Goal: Find specific page/section: Find specific page/section

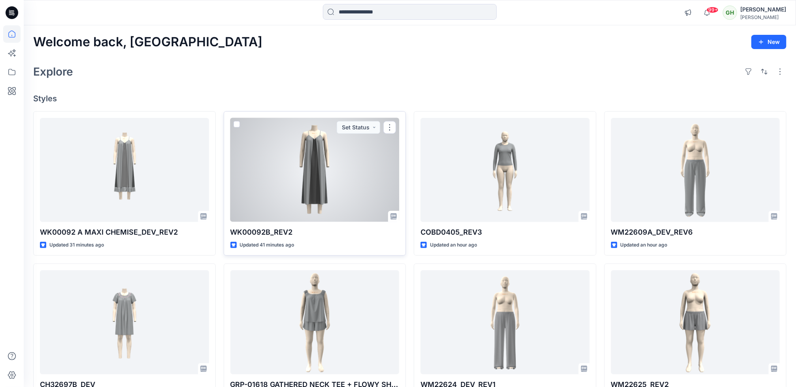
click at [308, 204] on div at bounding box center [314, 170] width 169 height 104
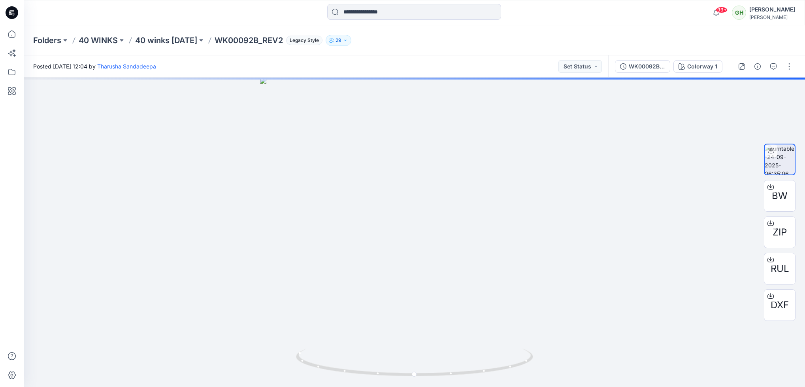
click at [240, 39] on p "WK00092B_REV2" at bounding box center [249, 40] width 68 height 11
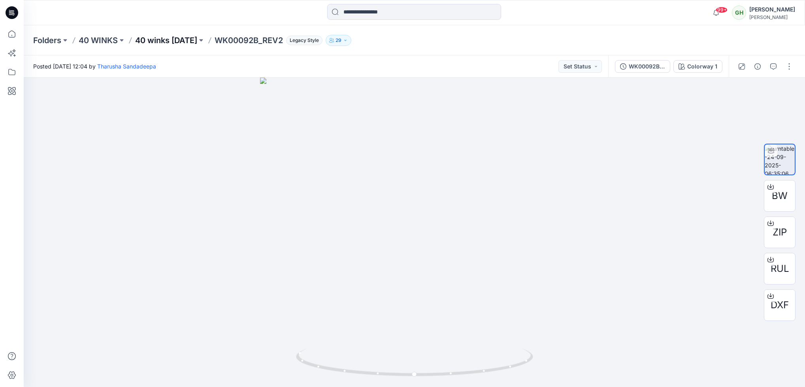
click at [166, 38] on p "40 winks Nov 25" at bounding box center [166, 40] width 62 height 11
